Goal: Navigation & Orientation: Find specific page/section

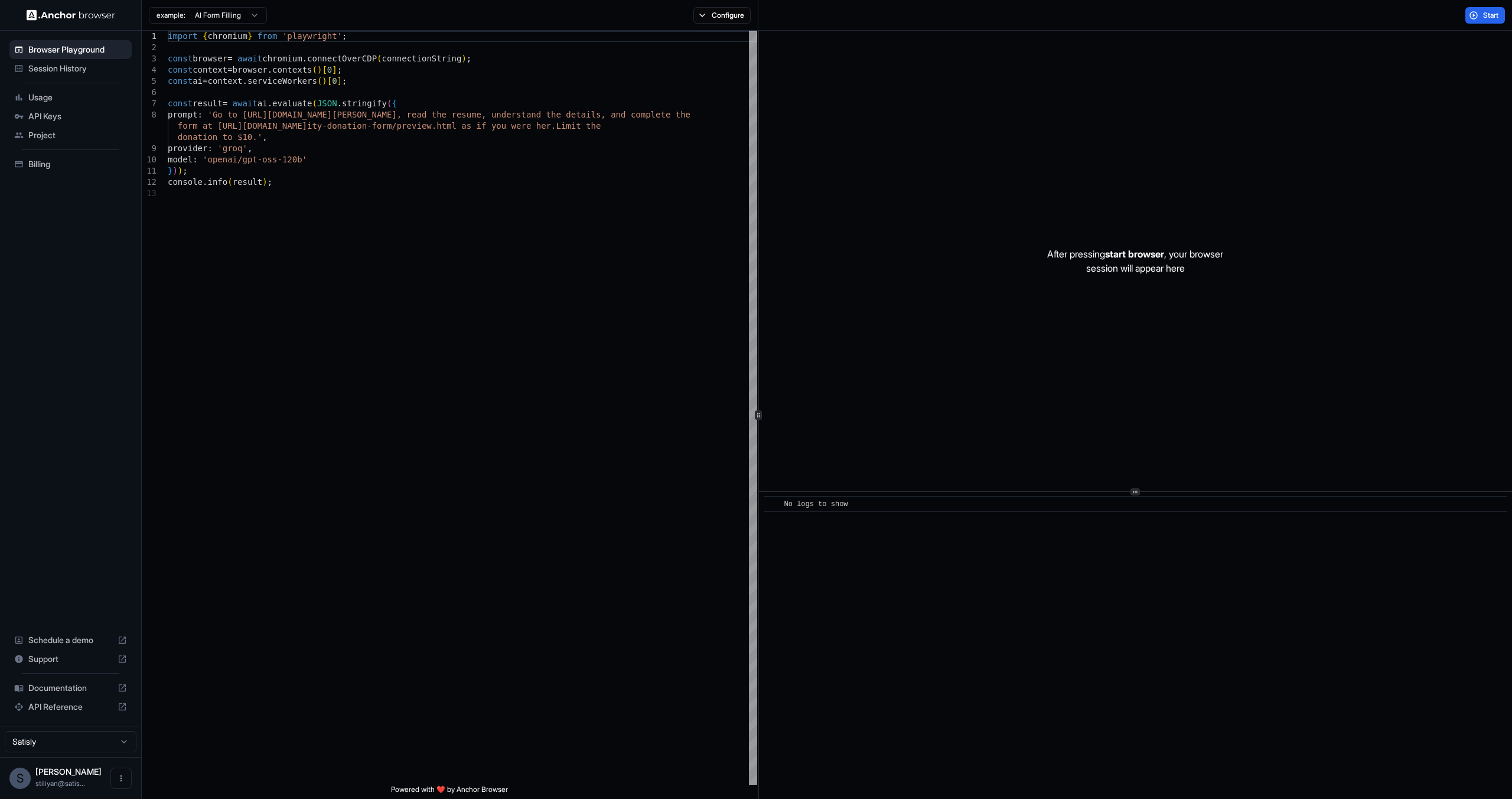
click at [73, 71] on span "Session History" at bounding box center [78, 68] width 99 height 12
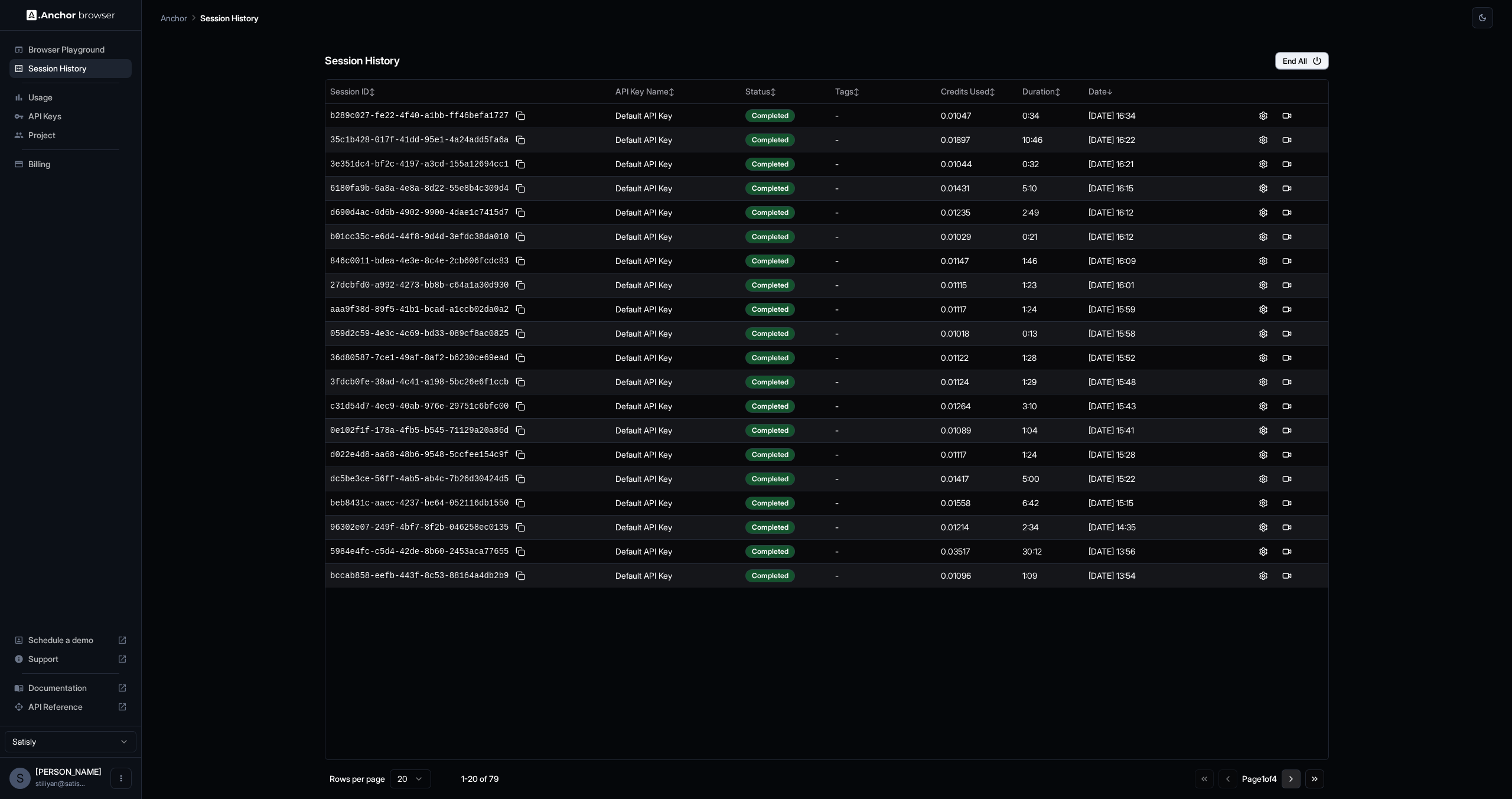
click at [1295, 779] on button "Go to next page" at bounding box center [1290, 778] width 19 height 19
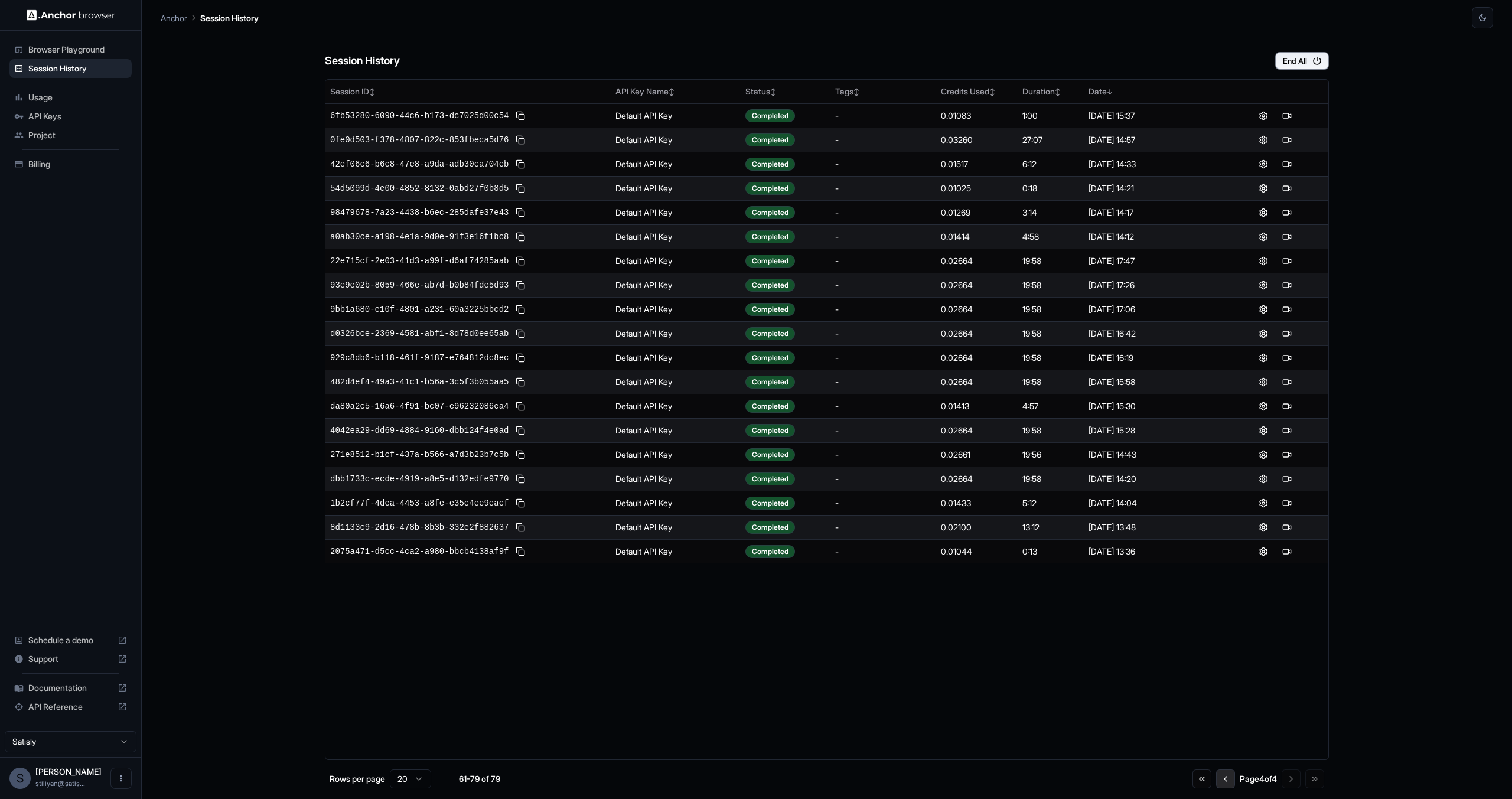
click at [1216, 775] on button "Go to previous page" at bounding box center [1225, 778] width 19 height 19
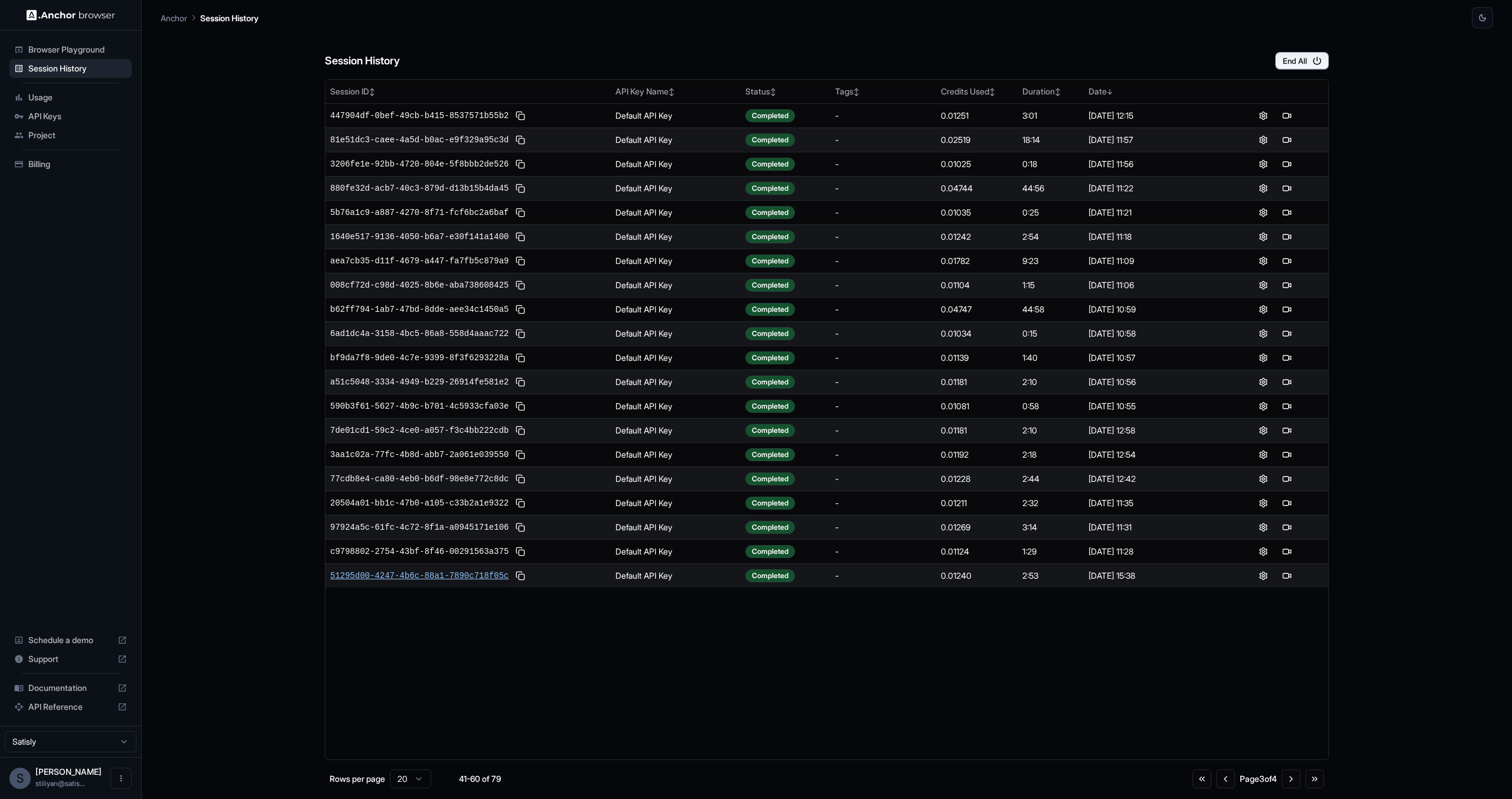
click at [446, 576] on span "51295d00-4247-4b6c-88a1-7890c718f05c" at bounding box center [419, 575] width 178 height 12
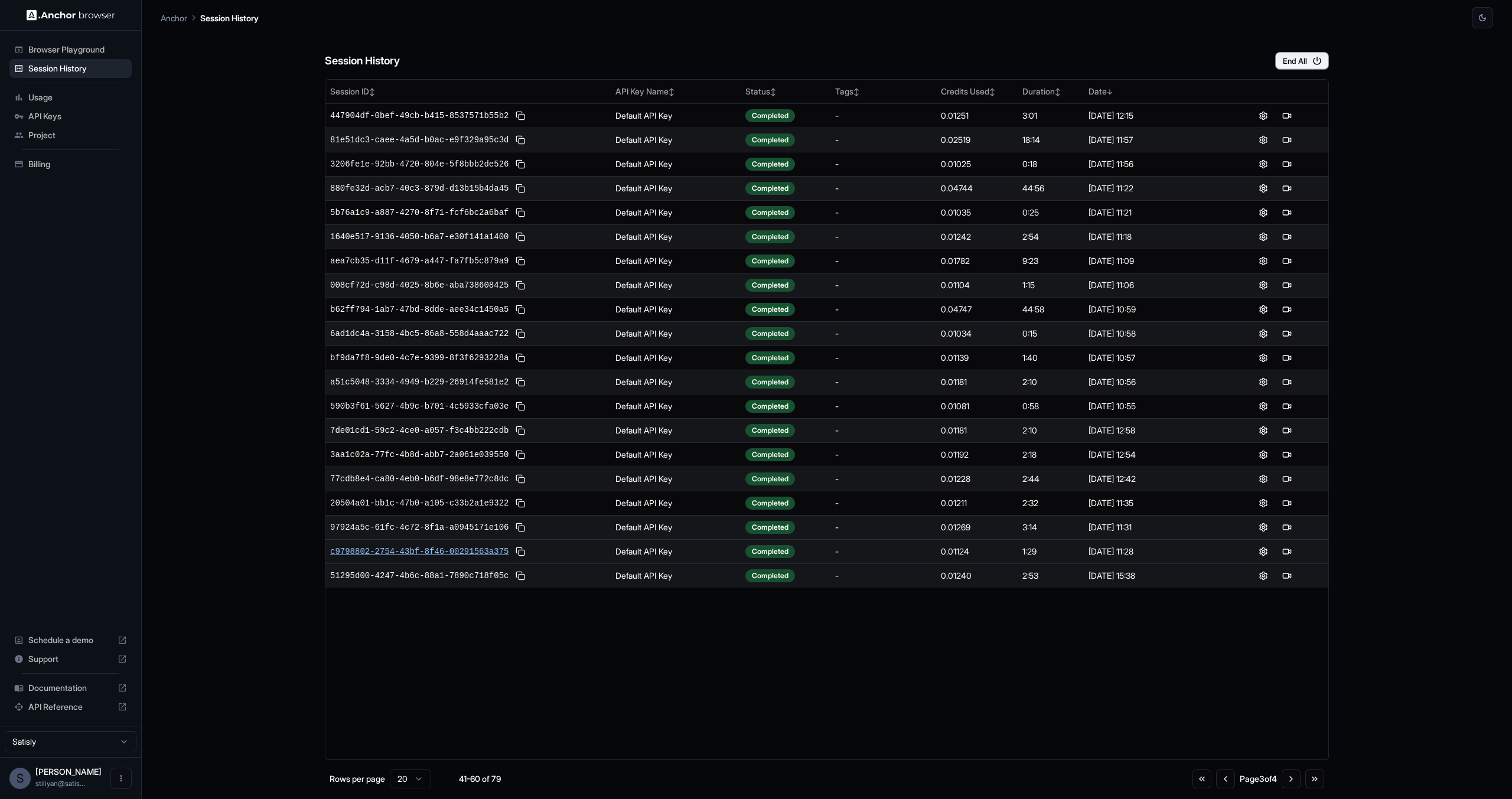
click at [469, 554] on span "c9798802-2754-43bf-8f46-00291563a375" at bounding box center [419, 551] width 178 height 12
click at [985, 549] on div "0.01124" at bounding box center [976, 551] width 72 height 12
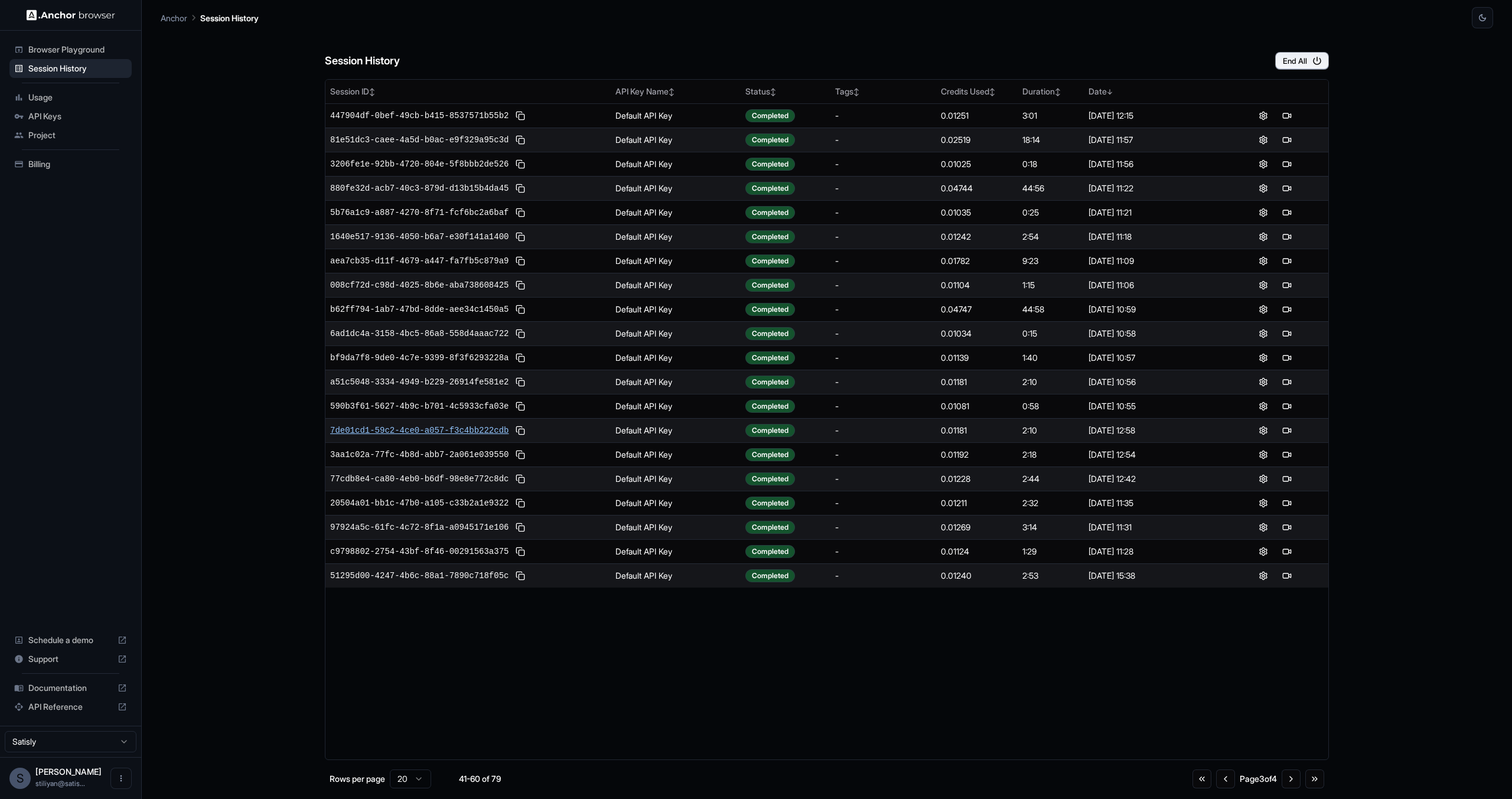
click at [486, 428] on span "7de01cd1-59c2-4ce0-a057-f3c4bb222cdb" at bounding box center [419, 430] width 178 height 12
click at [441, 572] on span "51295d00-4247-4b6c-88a1-7890c718f05c" at bounding box center [419, 575] width 178 height 12
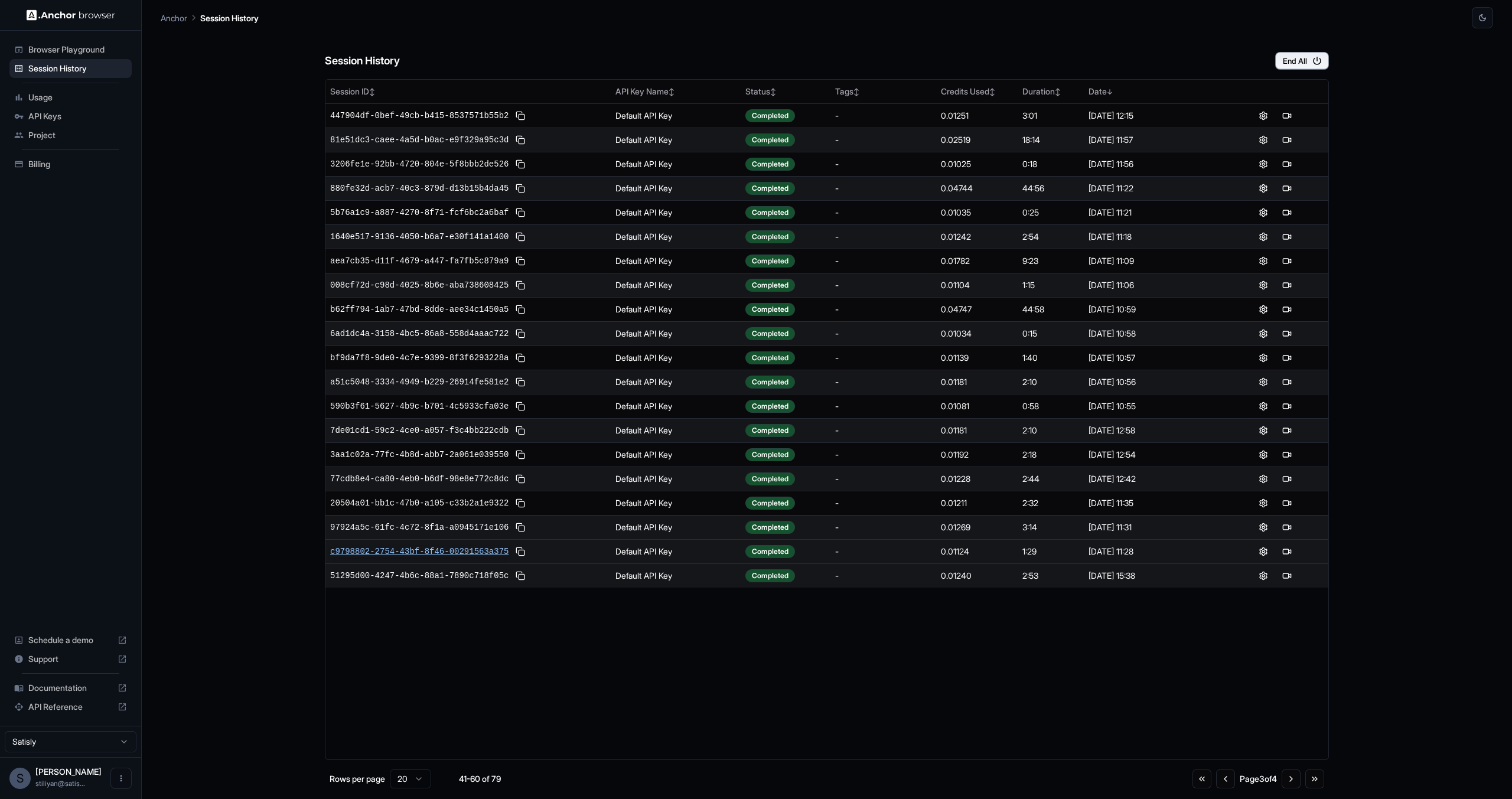
click at [454, 552] on span "c9798802-2754-43bf-8f46-00291563a375" at bounding box center [419, 551] width 178 height 12
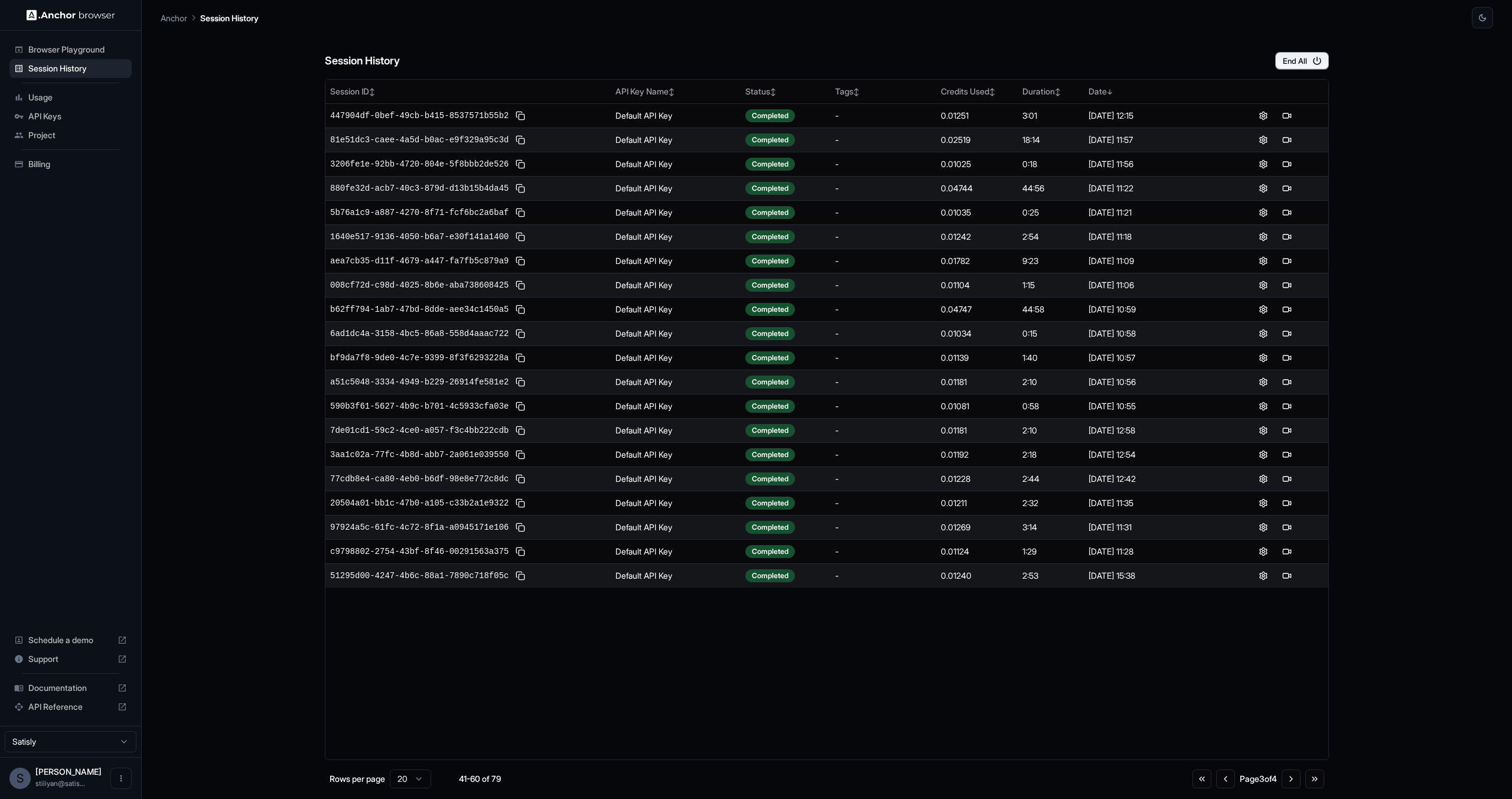
click at [483, 424] on div "7de01cd1-59c2-4ce0-a057-f3c4bb222cdb" at bounding box center [468, 430] width 276 height 14
click at [481, 424] on span "7de01cd1-59c2-4ce0-a057-f3c4bb222cdb" at bounding box center [419, 430] width 178 height 12
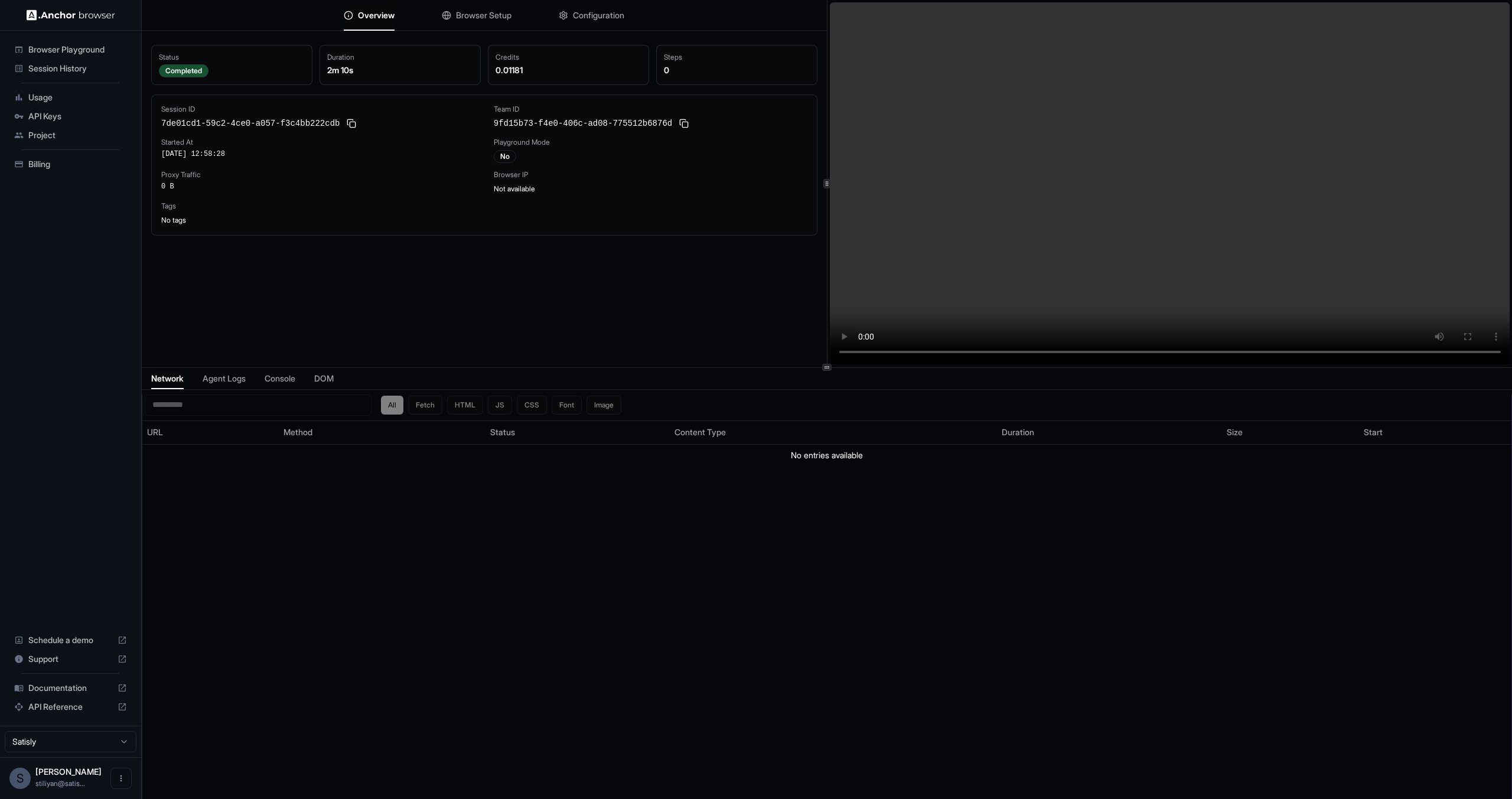
click at [1405, 352] on video at bounding box center [1170, 183] width 680 height 362
click at [1311, 355] on video at bounding box center [1170, 183] width 680 height 362
click at [103, 74] on div "Session History" at bounding box center [70, 68] width 122 height 19
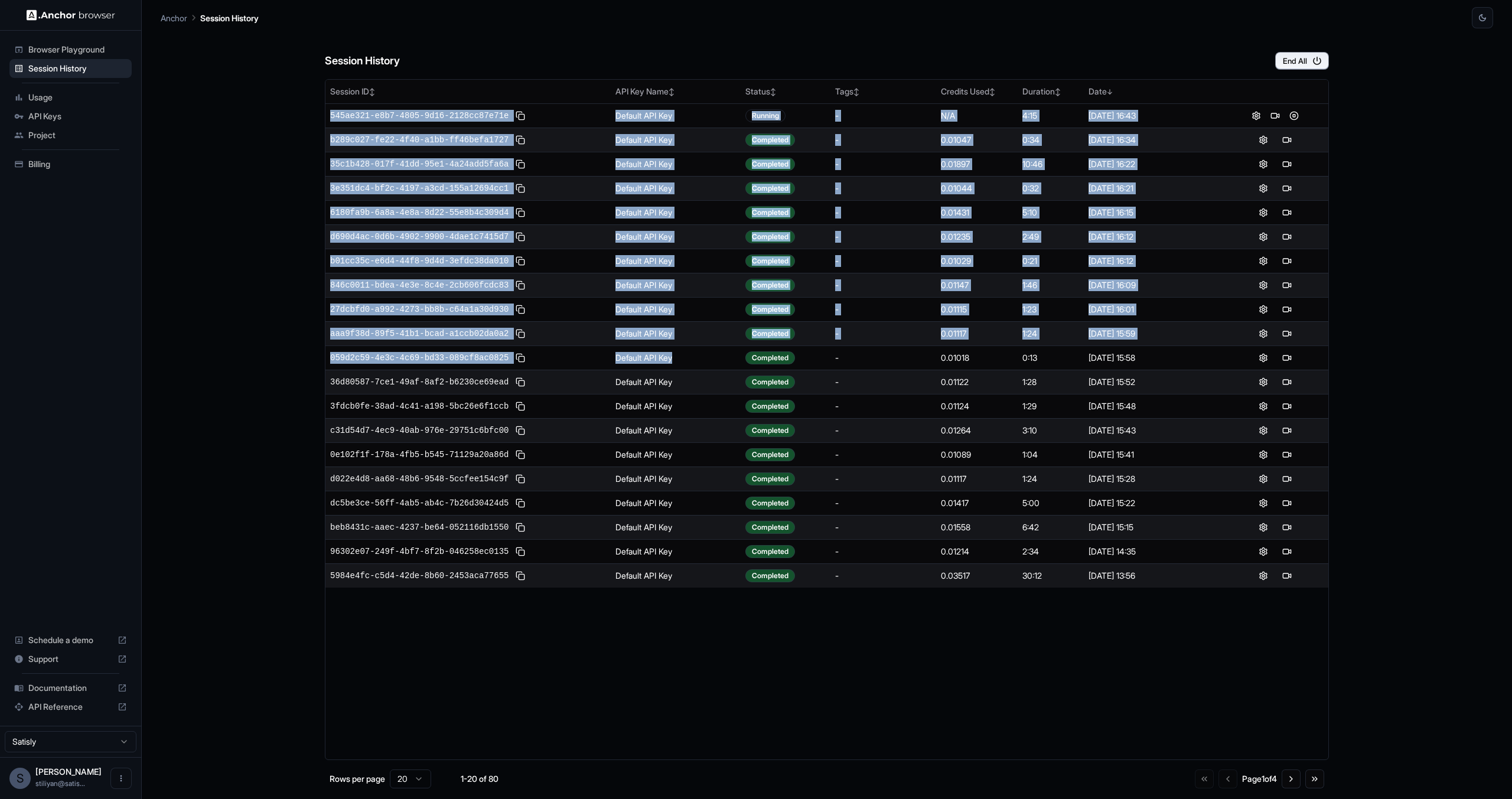
drag, startPoint x: 655, startPoint y: 367, endPoint x: 1138, endPoint y: 587, distance: 530.7
click at [1138, 587] on div "Session ID ↕ API Key Name ↕ Status ↕ Tags ↕ Credits Used ↕ Duration ↕ Date ↓ 54…" at bounding box center [826, 419] width 1004 height 681
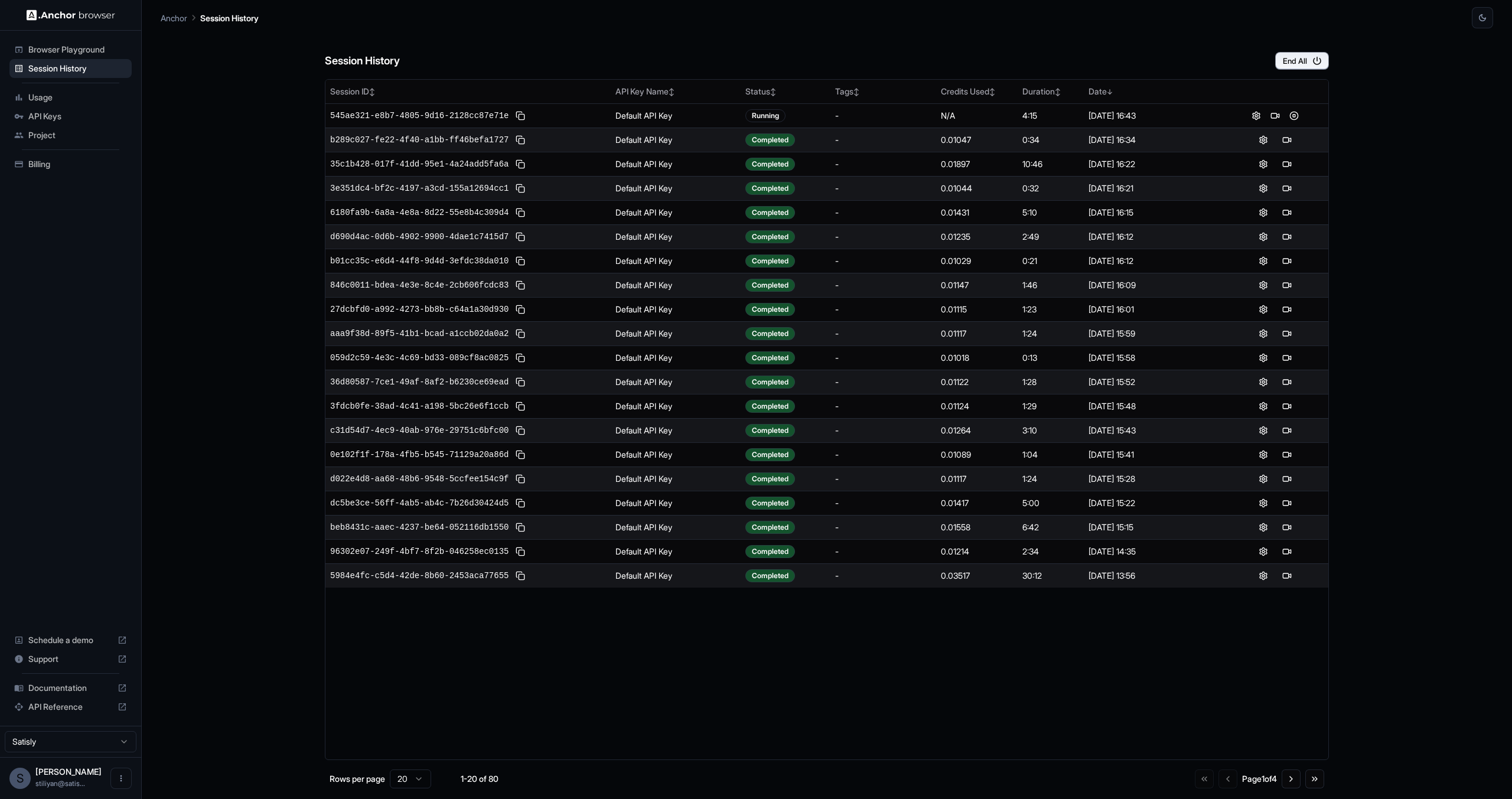
click at [1301, 779] on div "Go to first page Go to previous page Page 1 of 4 Go to next page Go to last page" at bounding box center [1260, 778] width 130 height 19
click at [1297, 780] on button "Go to next page" at bounding box center [1290, 778] width 19 height 19
click at [1296, 780] on button "Go to next page" at bounding box center [1290, 778] width 19 height 19
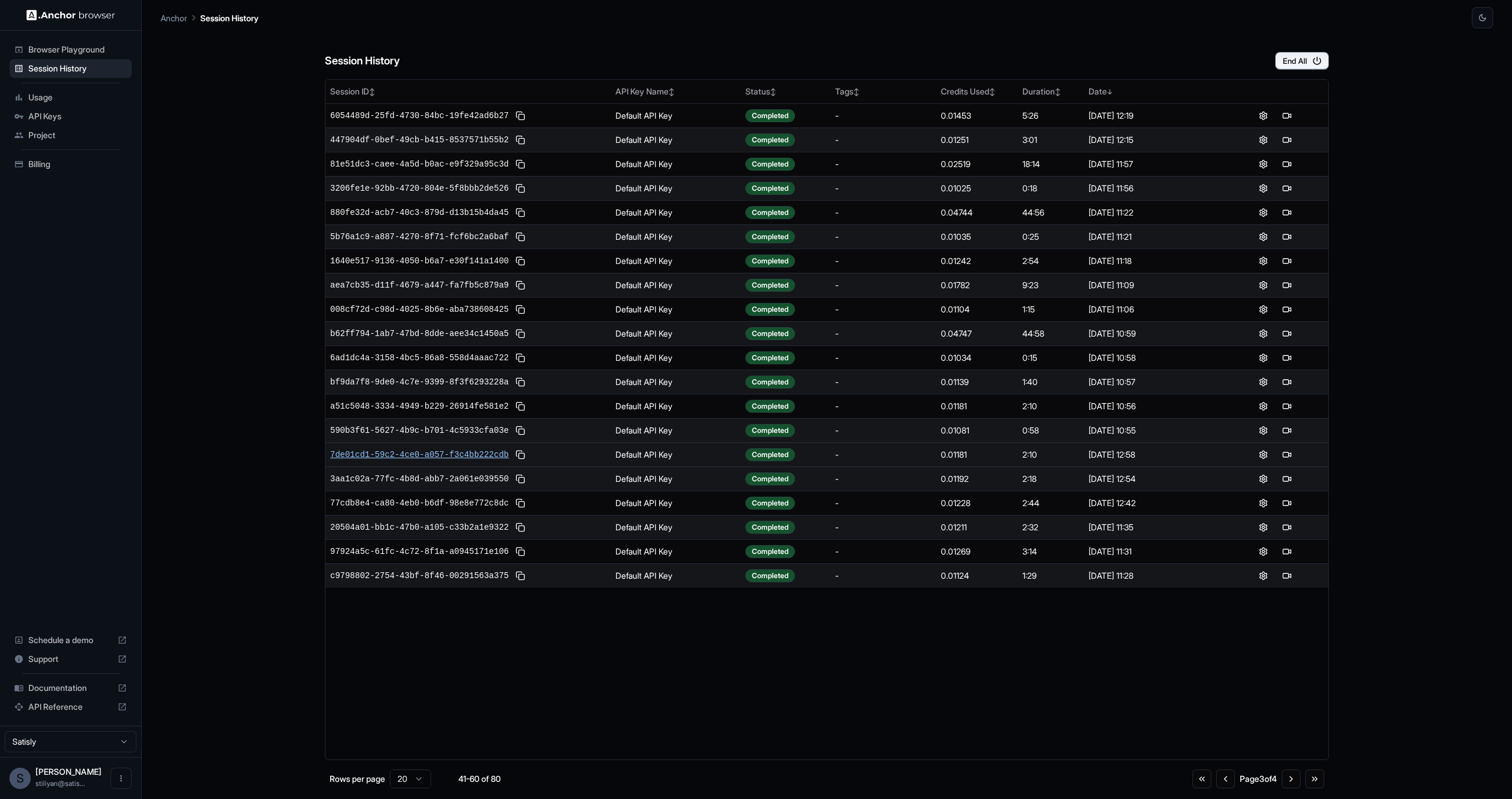
click at [463, 454] on span "7de01cd1-59c2-4ce0-a057-f3c4bb222cdb" at bounding box center [419, 454] width 178 height 12
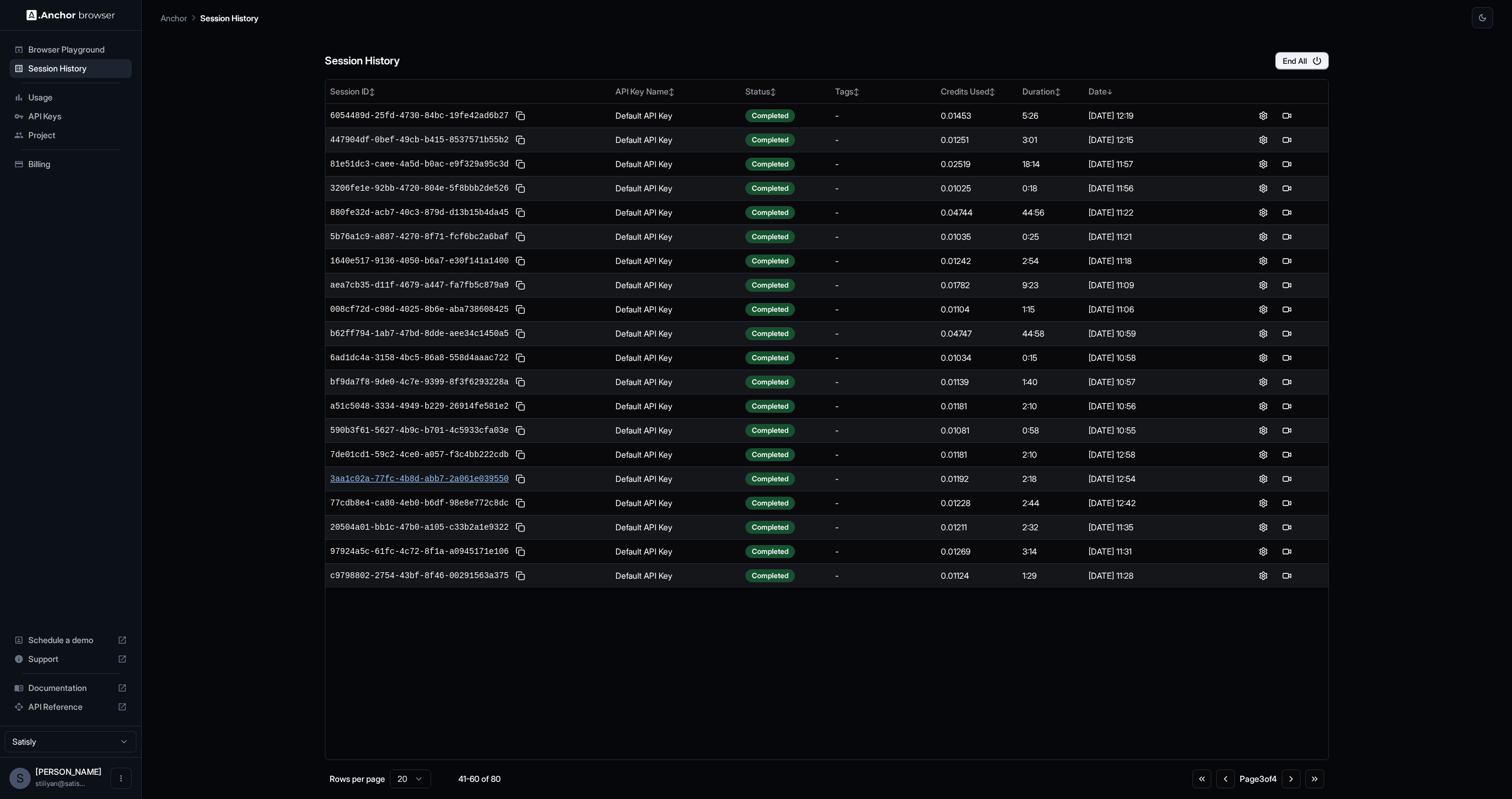
click at [463, 476] on span "3aa1c02a-77fc-4b8d-abb7-2a061e039550" at bounding box center [419, 479] width 178 height 12
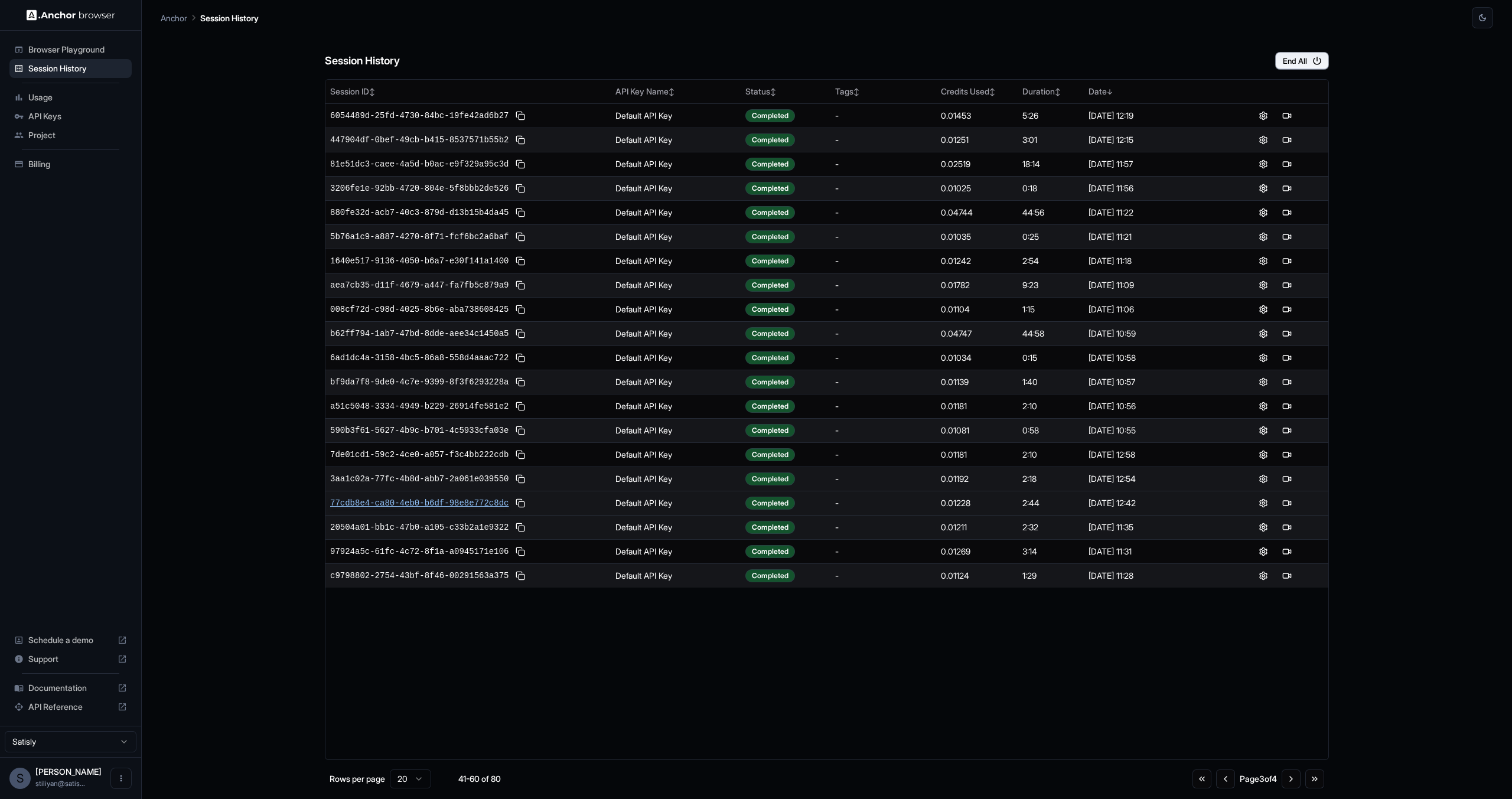
click at [467, 501] on span "77cdb8e4-ca80-4eb0-b6df-98e8e772c8dc" at bounding box center [419, 503] width 178 height 12
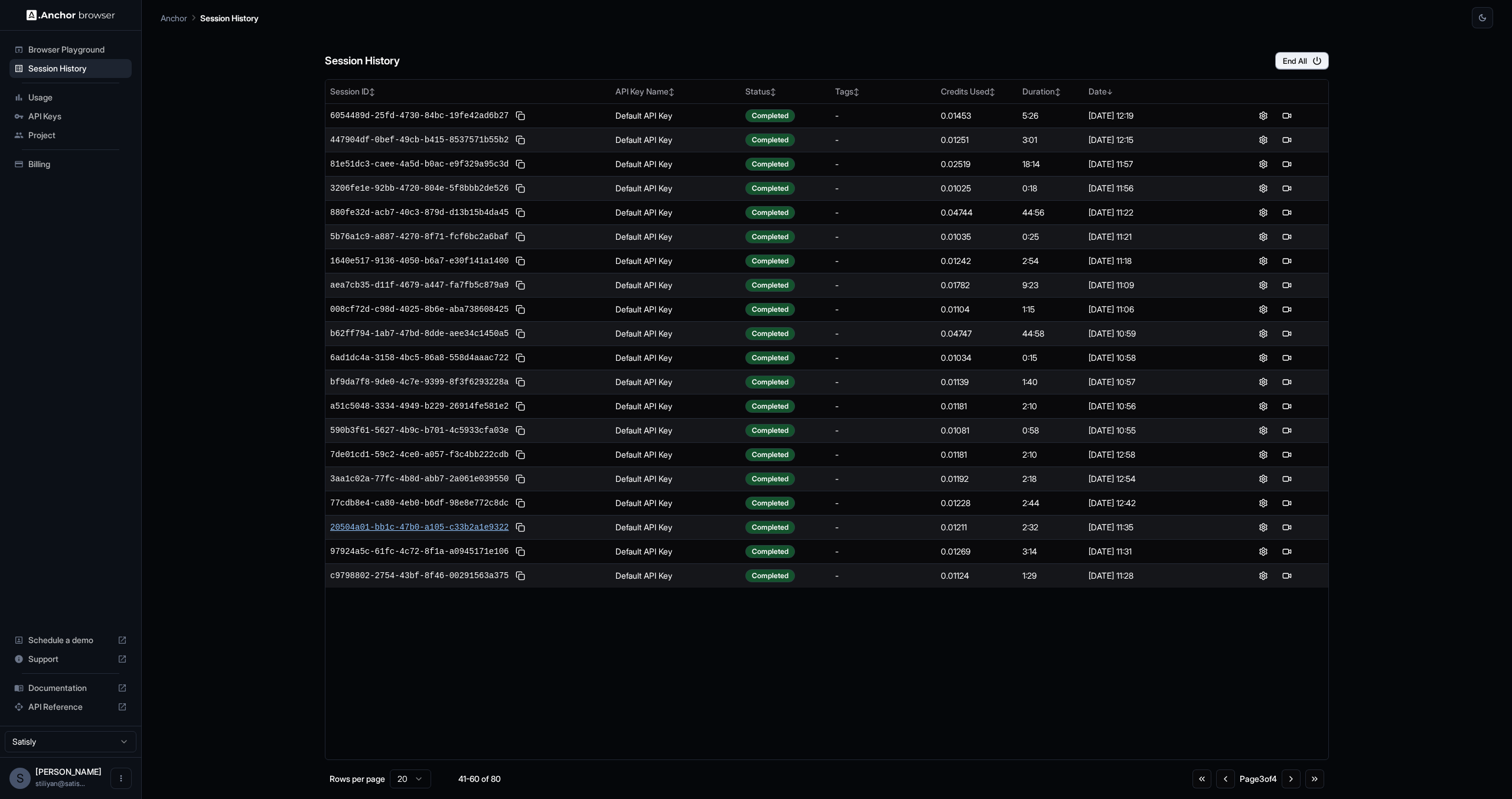
click at [470, 525] on span "20504a01-bb1c-47b0-a105-c33b2a1e9322" at bounding box center [419, 527] width 178 height 12
click at [463, 584] on td "c9798802-2754-43bf-8f46-00291563a375" at bounding box center [468, 575] width 285 height 24
click at [465, 580] on span "c9798802-2754-43bf-8f46-00291563a375" at bounding box center [419, 575] width 178 height 12
click at [1285, 779] on button "Go to next page" at bounding box center [1290, 778] width 19 height 19
click at [1289, 782] on button "Go to next page" at bounding box center [1290, 778] width 19 height 19
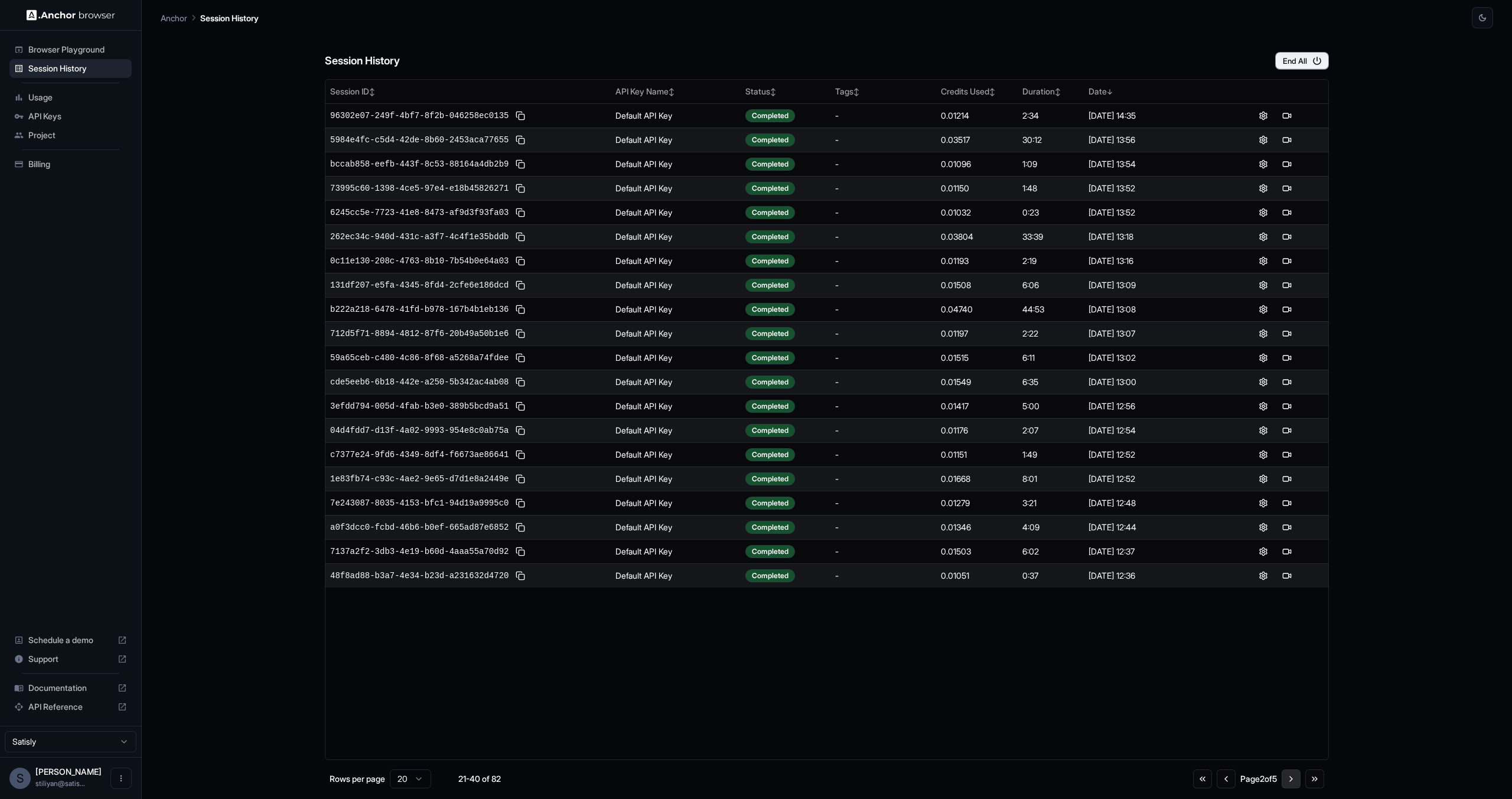
click at [1289, 782] on button "Go to next page" at bounding box center [1290, 778] width 19 height 19
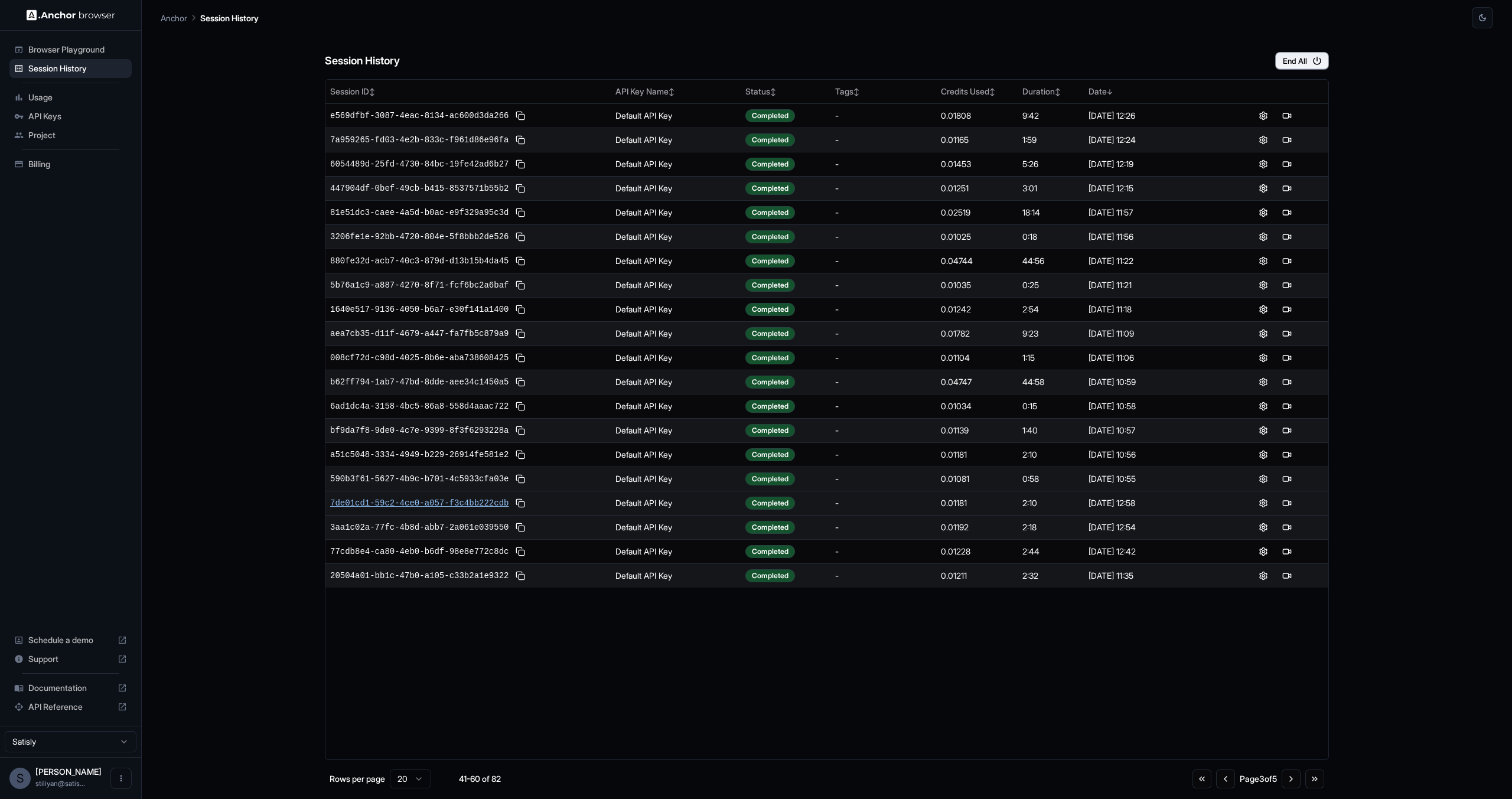
click at [456, 504] on span "7de01cd1-59c2-4ce0-a057-f3c4bb222cdb" at bounding box center [419, 503] width 178 height 12
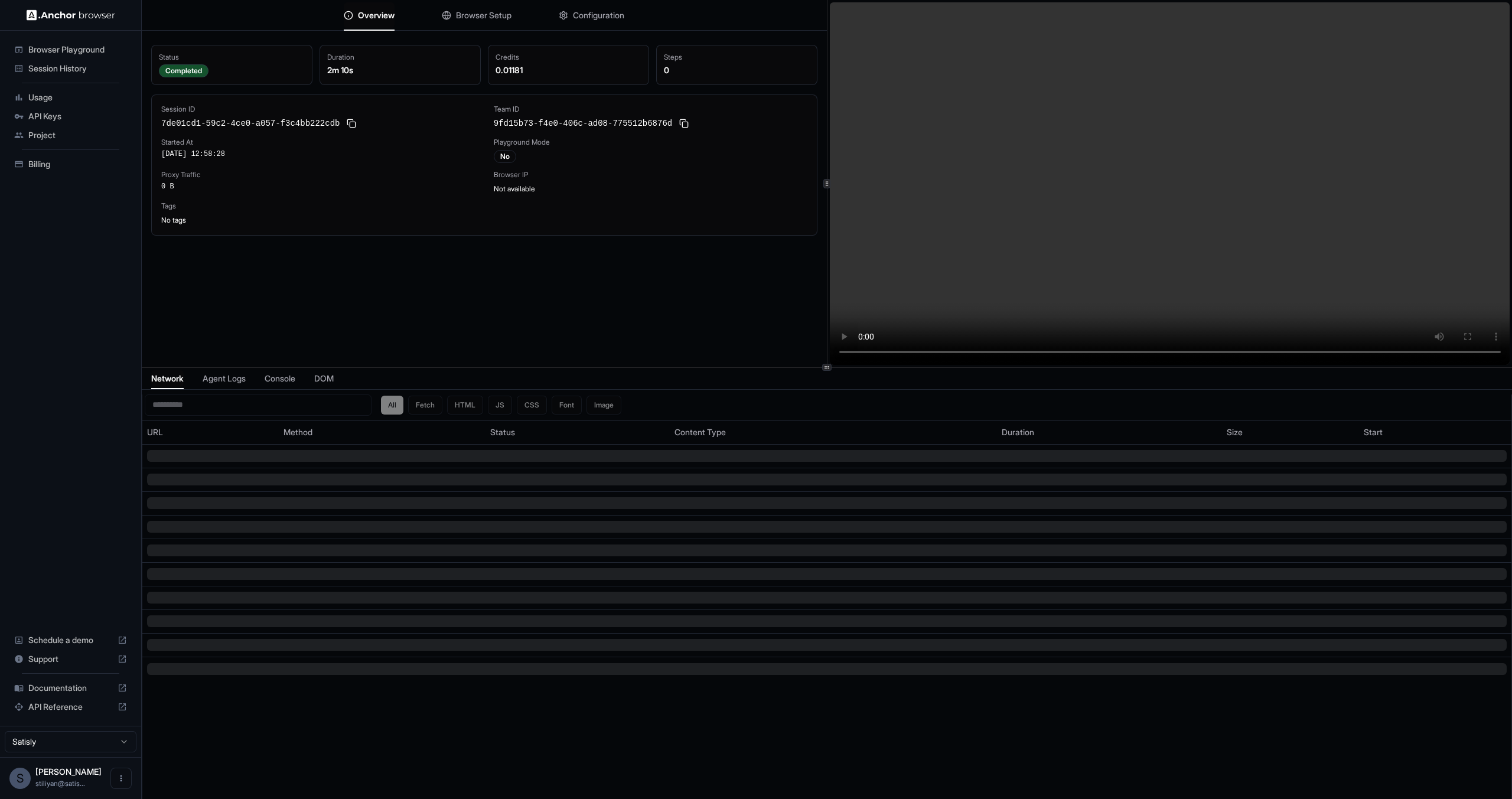
click at [79, 72] on span "Session History" at bounding box center [78, 68] width 99 height 12
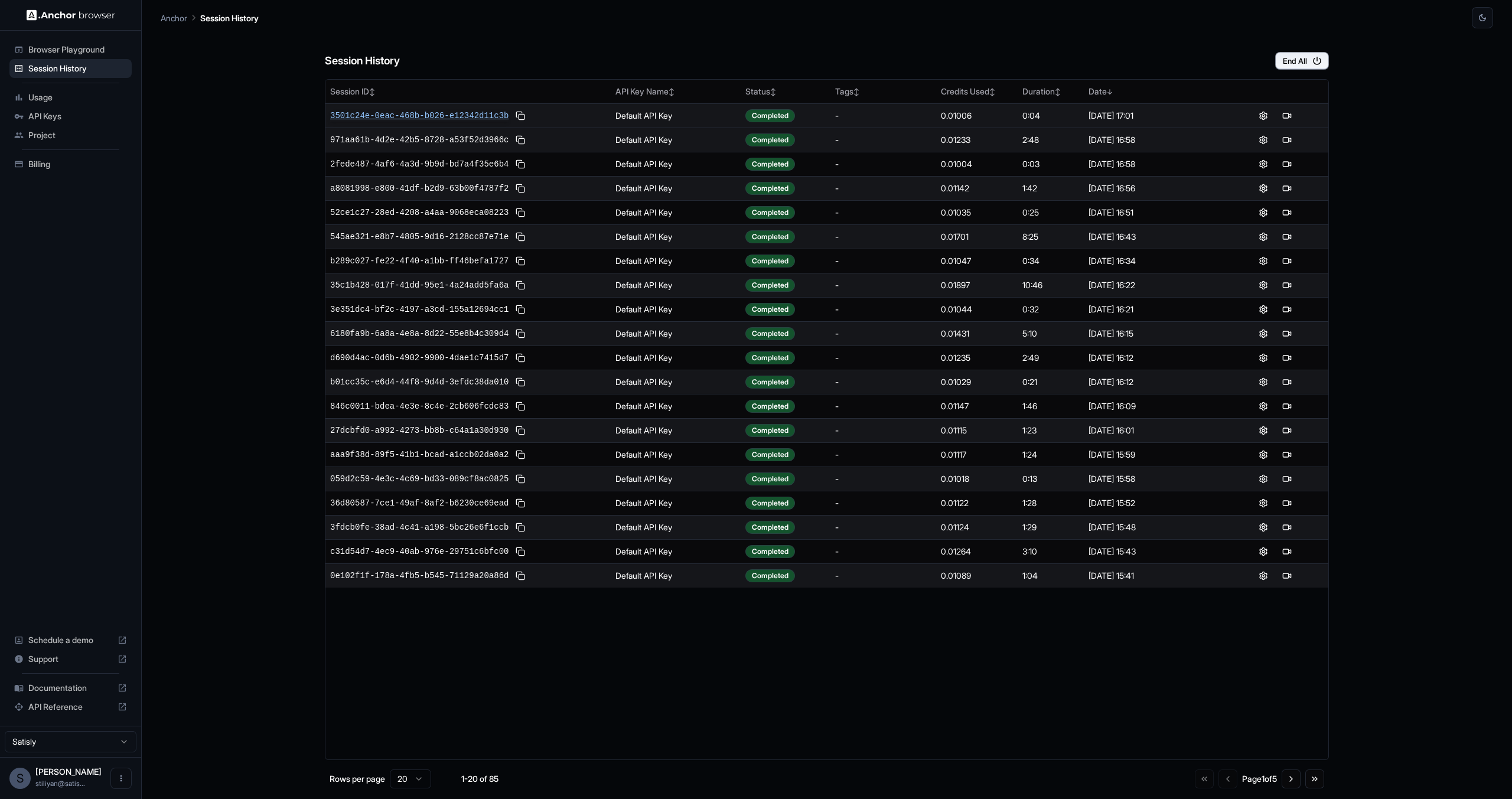
click at [468, 111] on span "3501c24e-0eac-468b-b026-e12342d11c3b" at bounding box center [419, 116] width 178 height 12
click at [468, 234] on span "545ae321-e8b7-4805-9d16-2128cc87e71e" at bounding box center [419, 236] width 178 height 12
click at [1295, 782] on button "Go to next page" at bounding box center [1290, 778] width 19 height 19
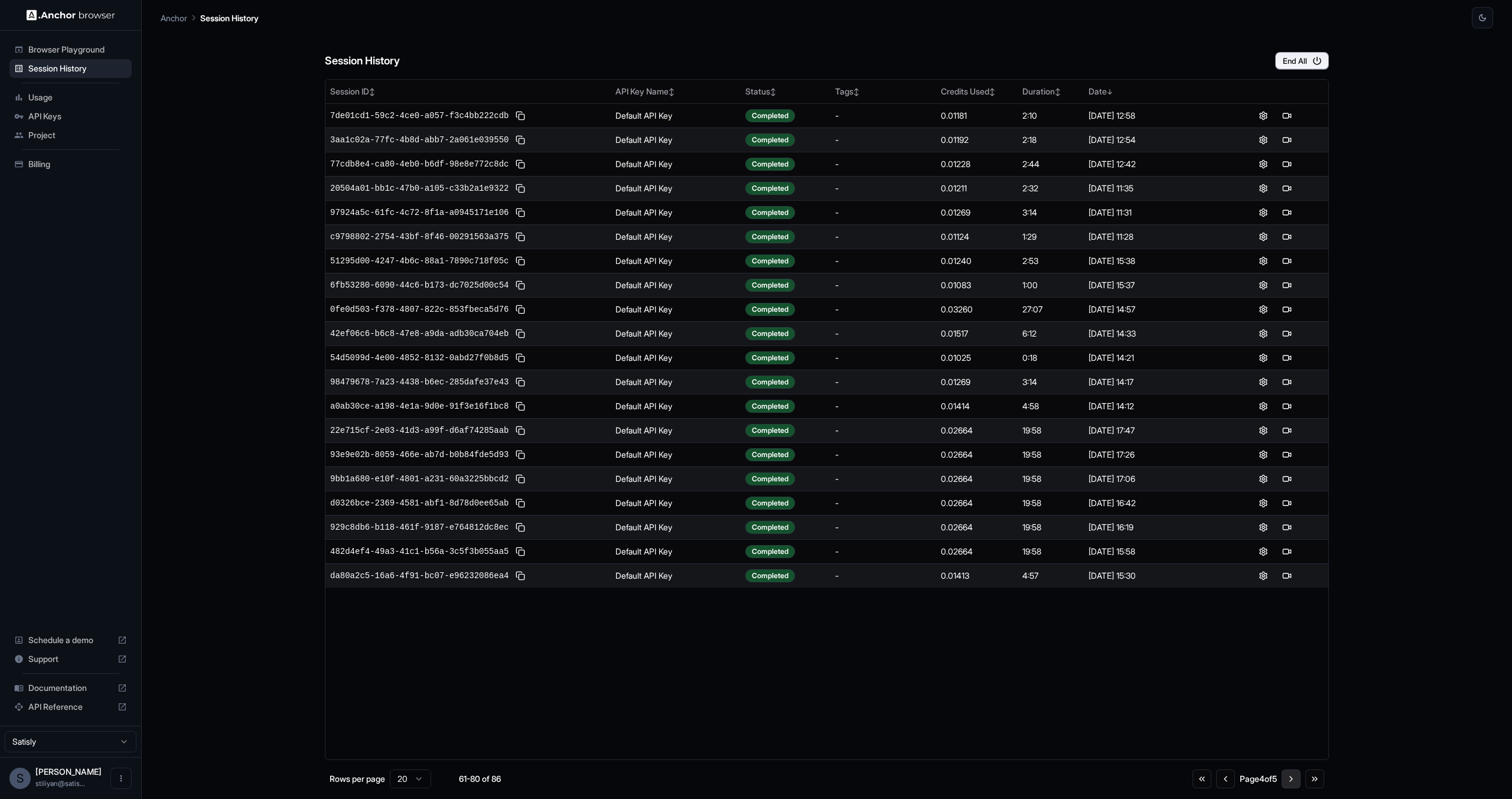
click at [1295, 781] on button "Go to next page" at bounding box center [1290, 778] width 19 height 19
